Goal: Task Accomplishment & Management: Manage account settings

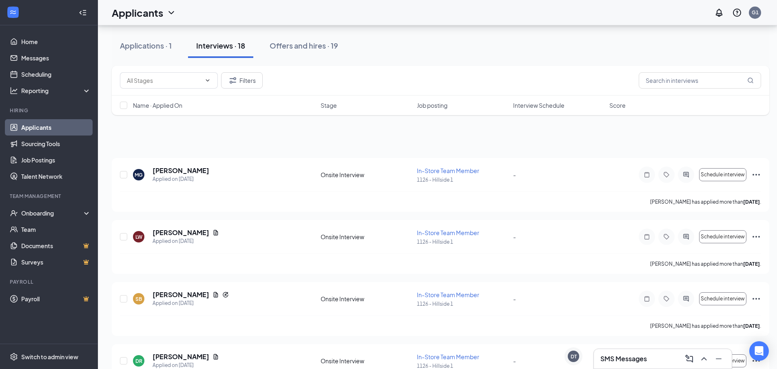
scroll to position [907, 0]
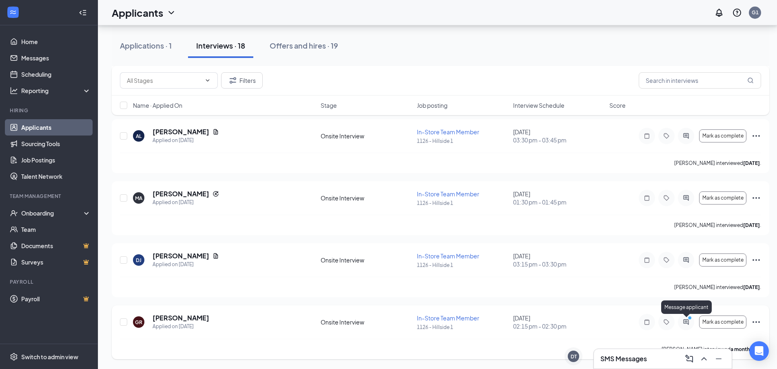
click at [688, 323] on icon "ActiveChat" at bounding box center [685, 321] width 5 height 5
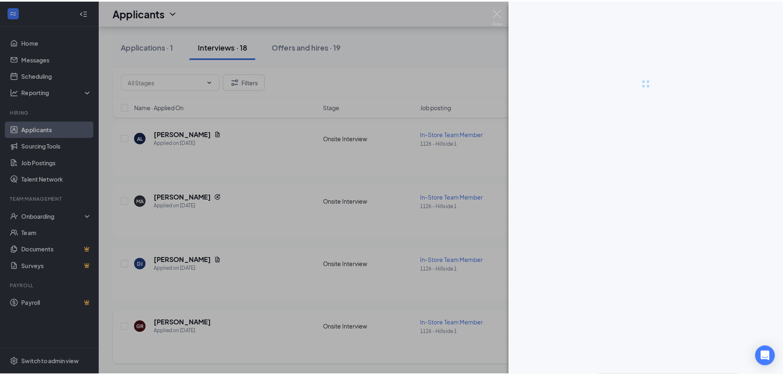
scroll to position [901, 0]
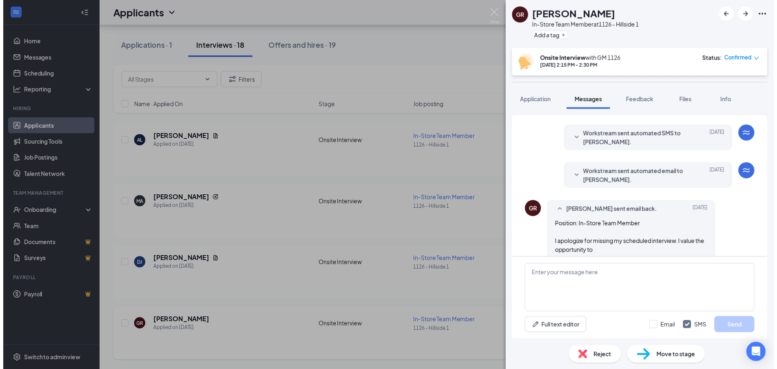
scroll to position [356, 0]
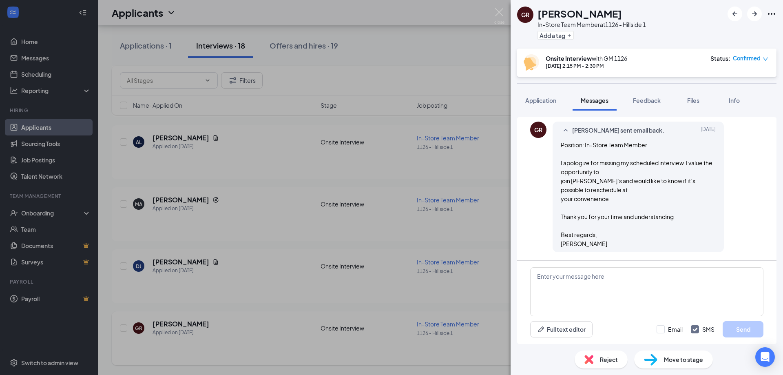
drag, startPoint x: 381, startPoint y: 36, endPoint x: 498, endPoint y: 14, distance: 118.3
click at [381, 36] on div "GR [PERSON_NAME] In-Store Team Member at 1126 - Hillside 1 Add a tag Onsite Int…" at bounding box center [391, 187] width 783 height 375
click at [498, 11] on div "Applicants G1" at bounding box center [440, 12] width 685 height 25
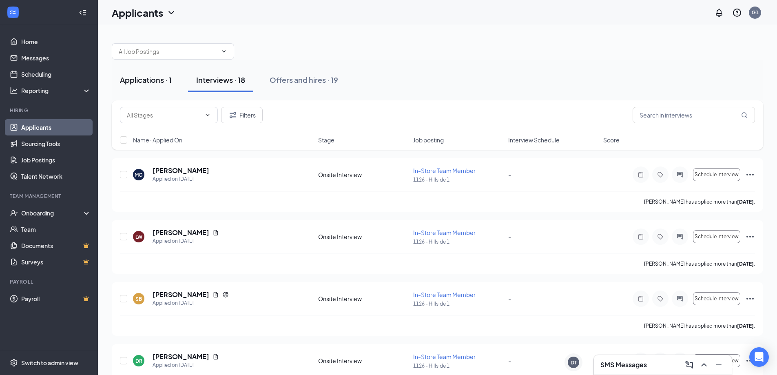
click at [171, 76] on div "Applications · 1" at bounding box center [146, 80] width 52 height 10
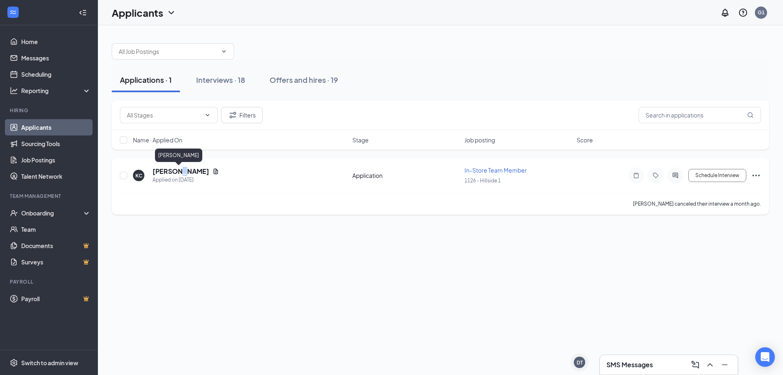
click at [176, 174] on h5 "[PERSON_NAME]" at bounding box center [181, 171] width 57 height 9
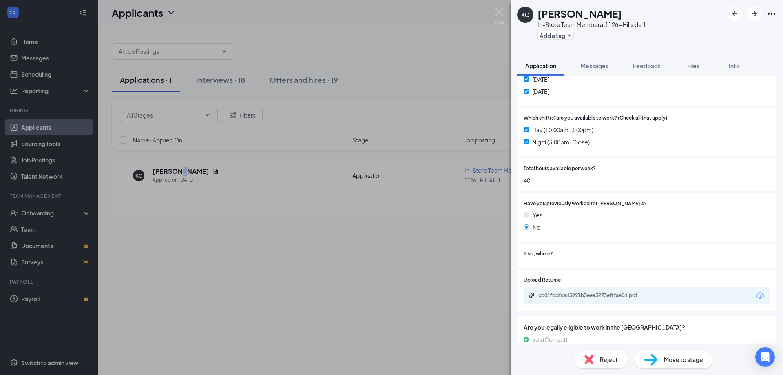
scroll to position [310, 0]
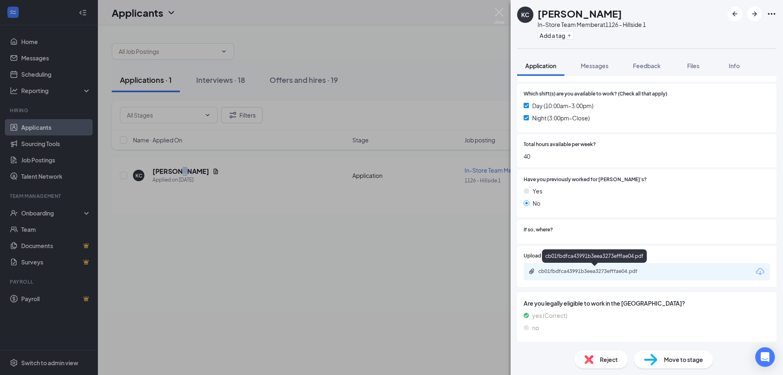
click at [615, 270] on div "cb01fbdfca43991b3eea3273efffae04.pdf" at bounding box center [595, 271] width 114 height 7
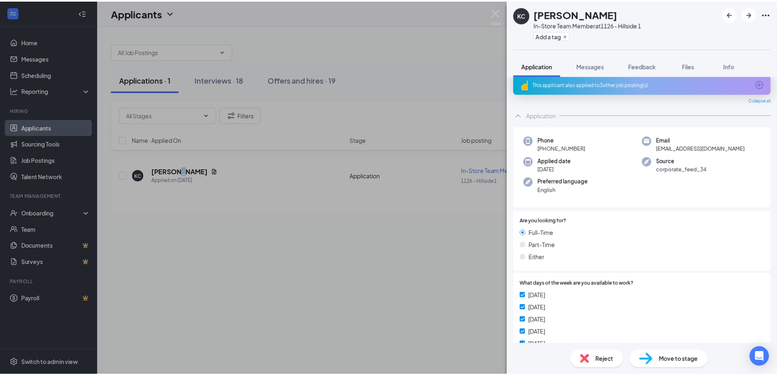
scroll to position [0, 0]
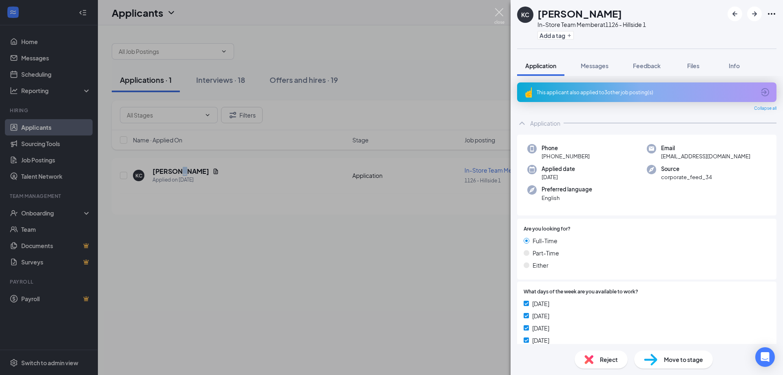
click at [494, 11] on img at bounding box center [499, 16] width 10 height 16
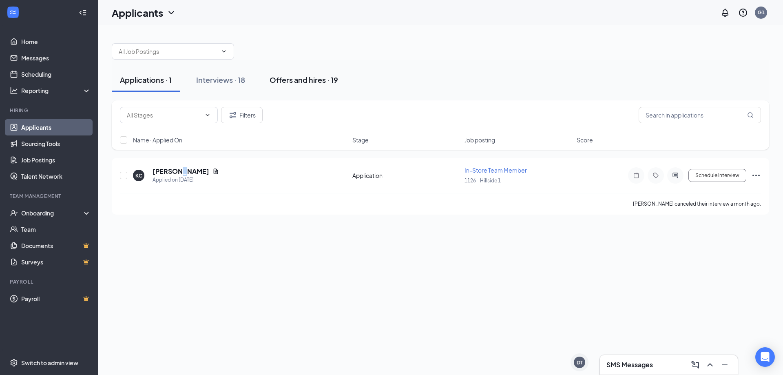
click at [315, 79] on div "Offers and hires · 19" at bounding box center [304, 80] width 69 height 10
